Goal: Task Accomplishment & Management: Manage account settings

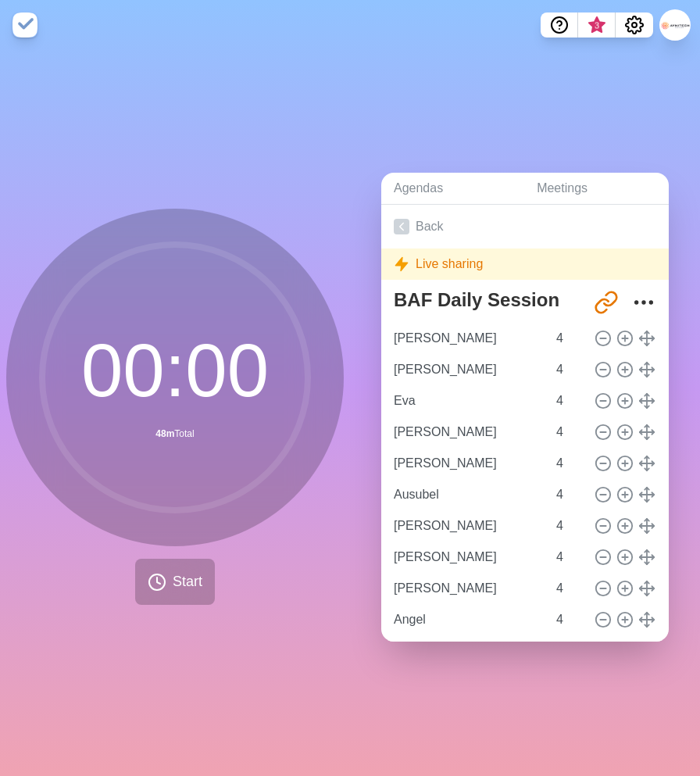
scroll to position [106, 0]
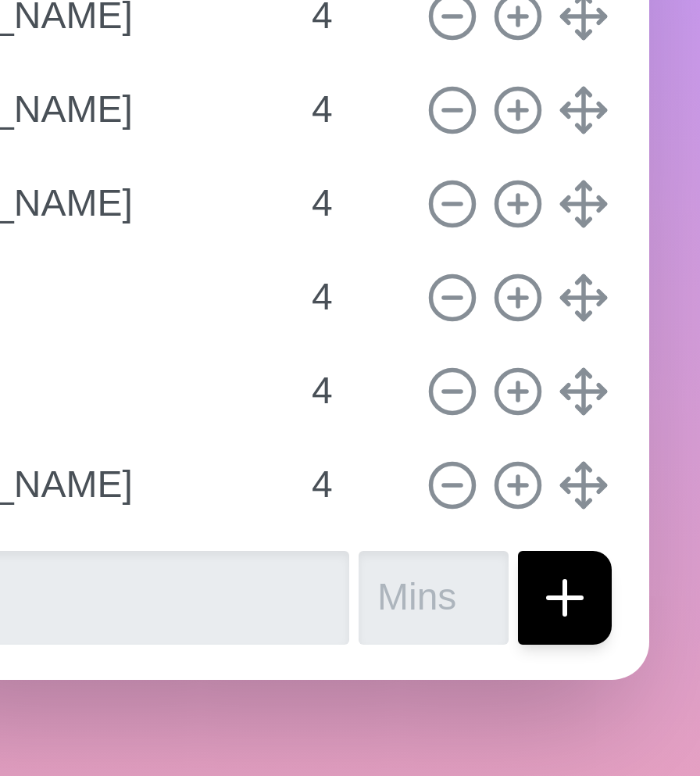
click at [615, 585] on div "[PERSON_NAME] 4" at bounding box center [525, 576] width 275 height 31
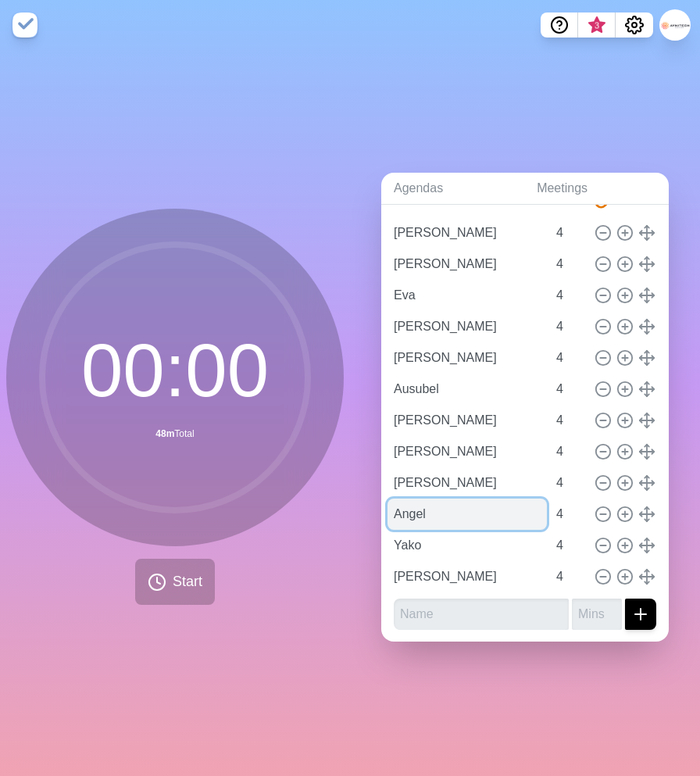
drag, startPoint x: 426, startPoint y: 514, endPoint x: 440, endPoint y: 517, distance: 14.3
click at [426, 514] on input "Angel" at bounding box center [467, 514] width 159 height 31
click at [507, 521] on input "Angel" at bounding box center [467, 514] width 159 height 31
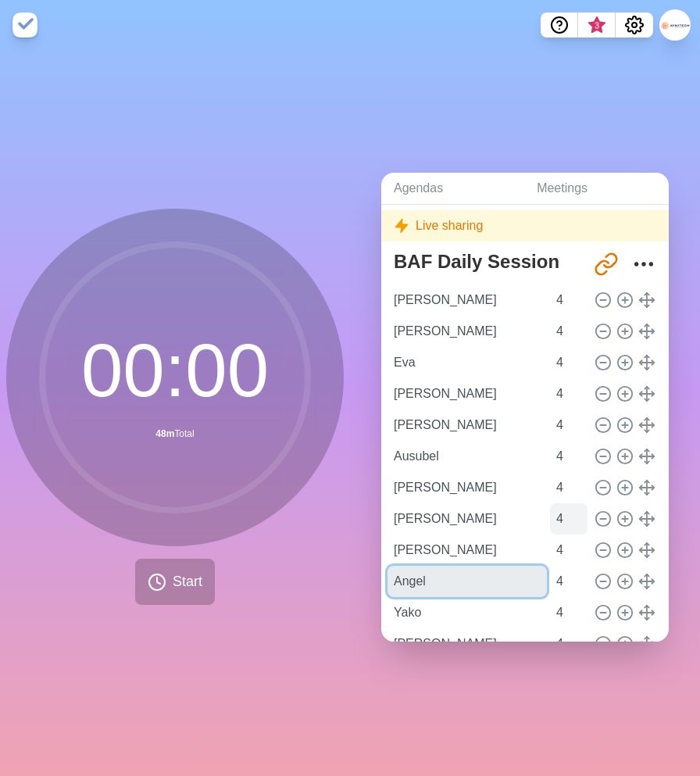
scroll to position [0, 0]
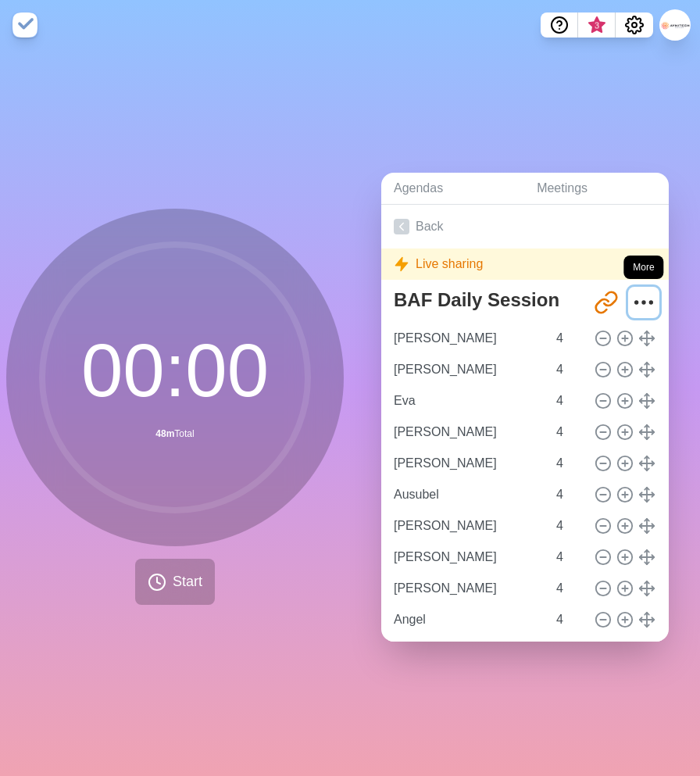
click at [634, 295] on icon "More" at bounding box center [644, 302] width 25 height 25
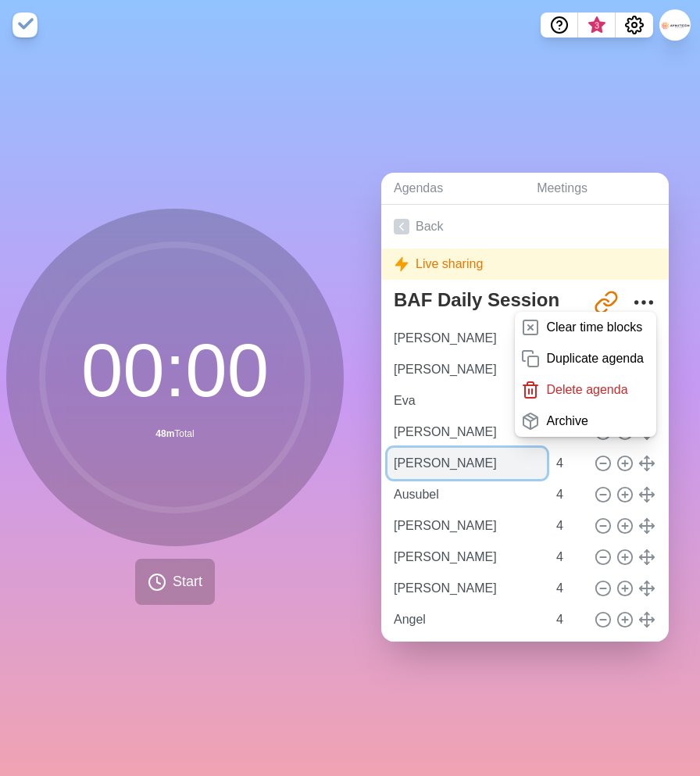
click at [465, 474] on input "[PERSON_NAME]" at bounding box center [467, 463] width 159 height 31
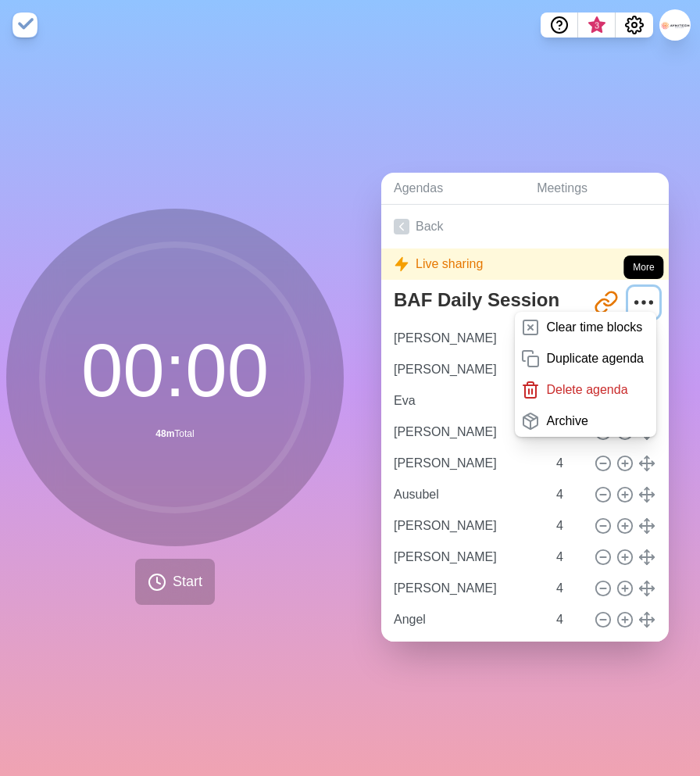
click at [639, 295] on icon "More" at bounding box center [644, 302] width 25 height 25
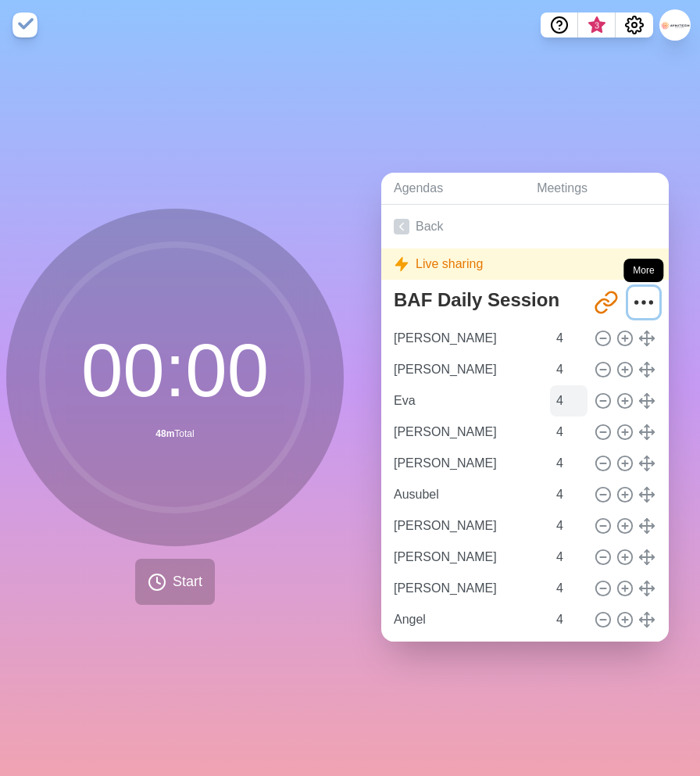
scroll to position [106, 0]
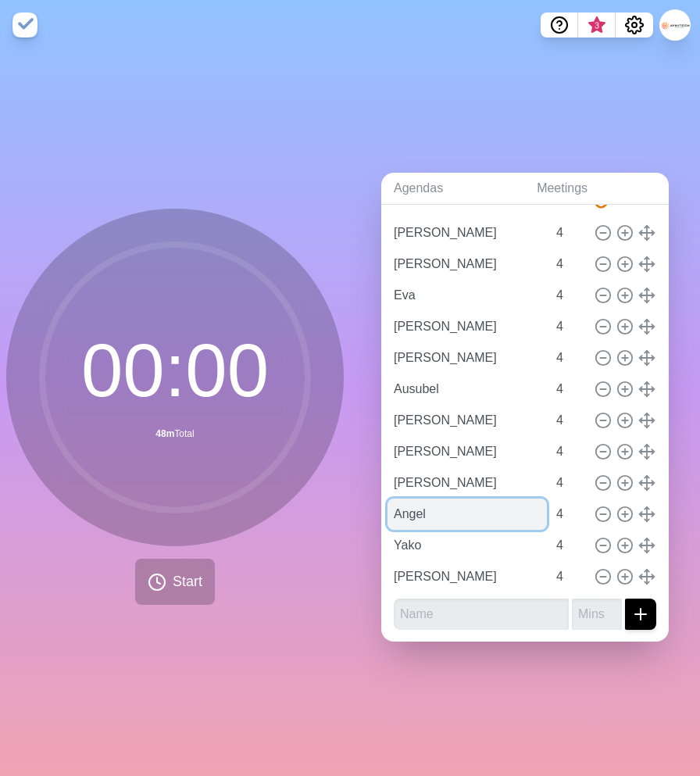
drag, startPoint x: 465, startPoint y: 513, endPoint x: 416, endPoint y: 513, distance: 49.2
click at [416, 513] on input "Angel" at bounding box center [467, 514] width 159 height 31
drag, startPoint x: 471, startPoint y: 513, endPoint x: 520, endPoint y: 512, distance: 48.5
click at [474, 512] on input "Angel" at bounding box center [467, 514] width 159 height 31
click at [596, 510] on circle at bounding box center [603, 514] width 14 height 14
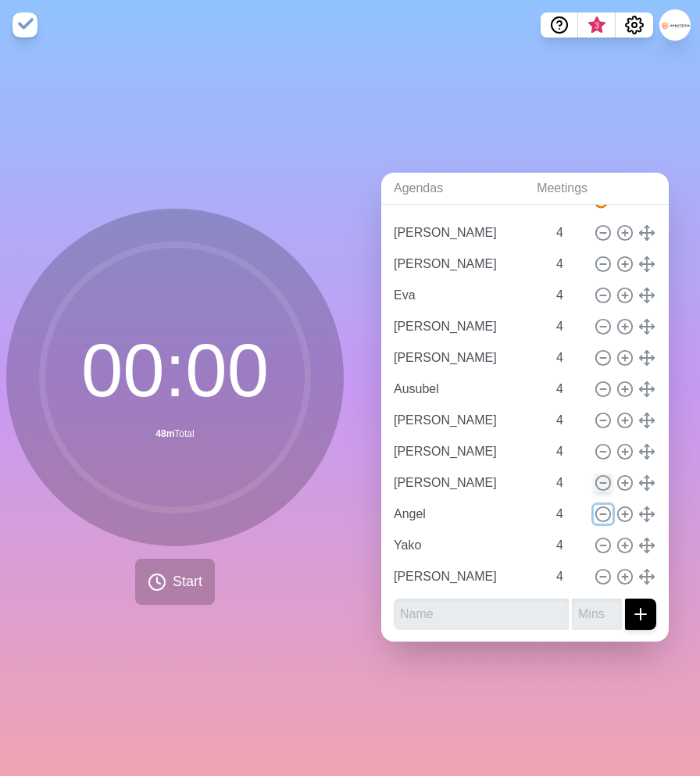
type input "Yako"
type input "[PERSON_NAME]"
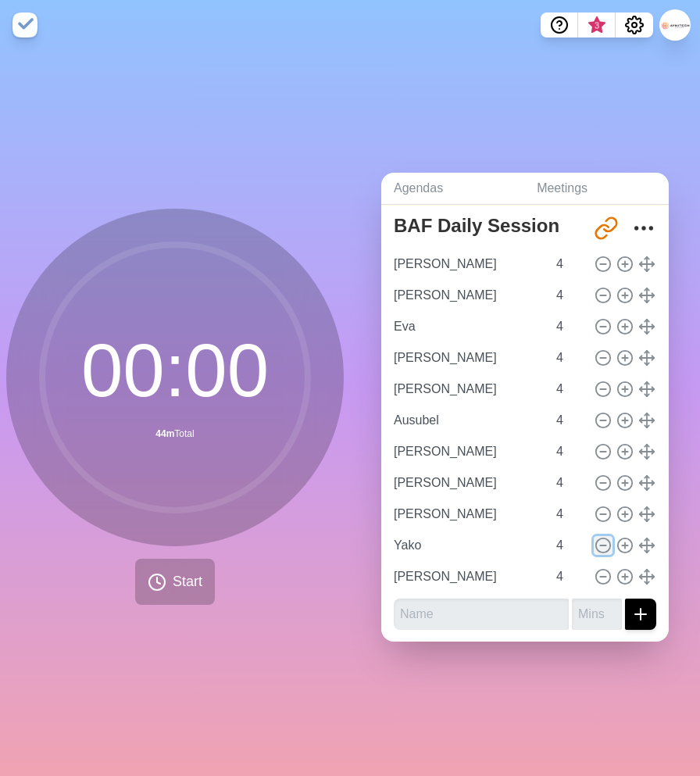
click at [602, 545] on icon at bounding box center [603, 545] width 17 height 17
type input "[PERSON_NAME]"
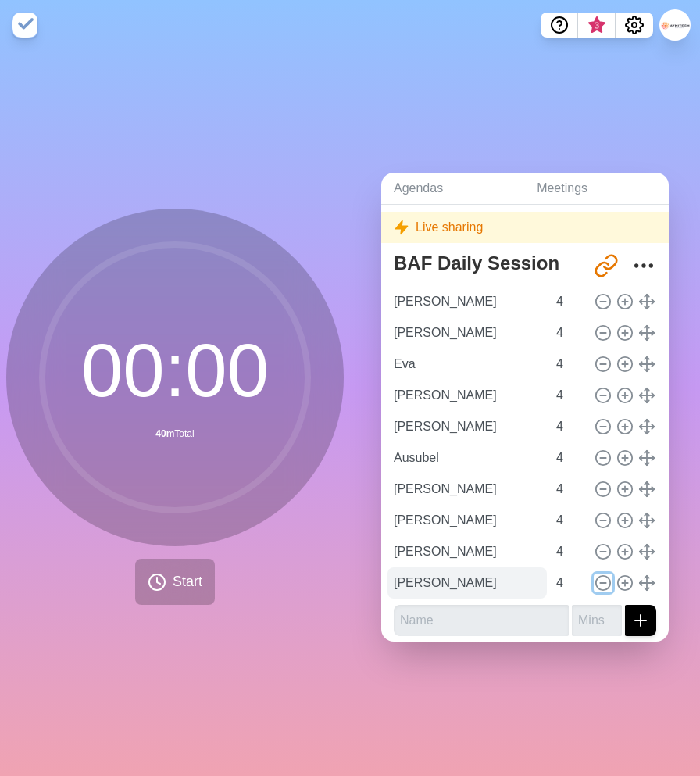
scroll to position [43, 0]
